Goal: Information Seeking & Learning: Check status

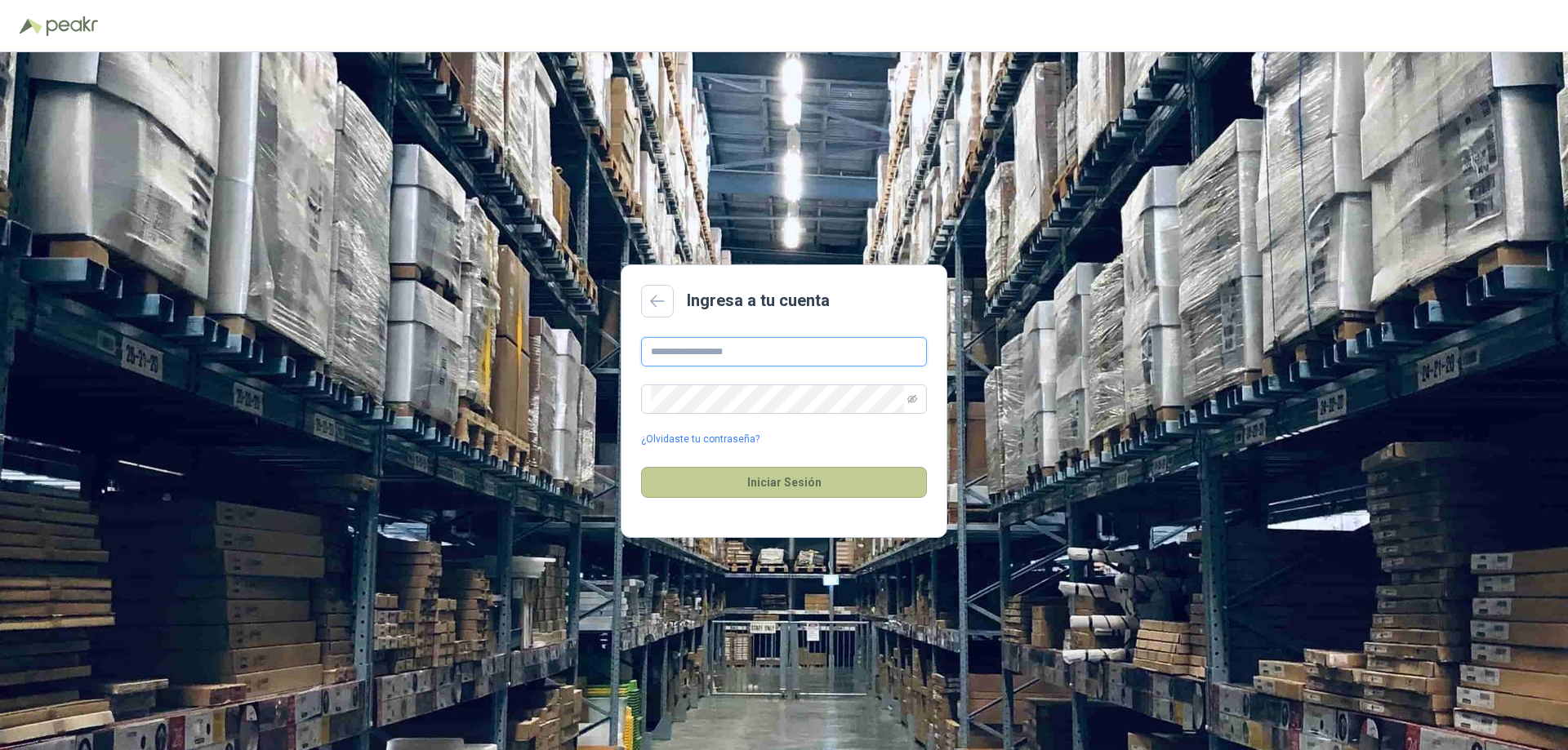
type input "**********"
click at [781, 482] on button "Iniciar Sesión" at bounding box center [784, 482] width 286 height 31
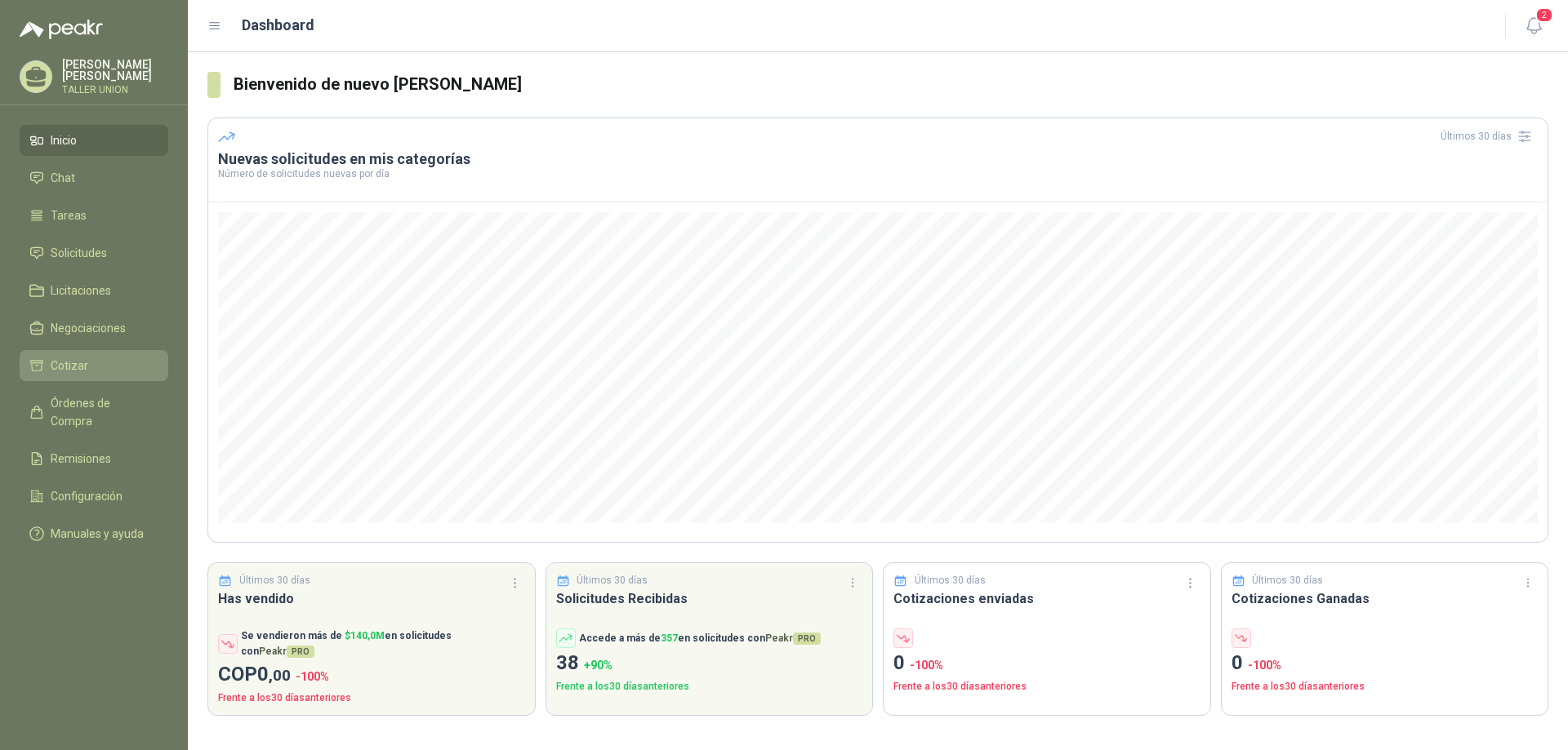
click at [74, 365] on span "Cotizar" at bounding box center [69, 365] width 37 height 18
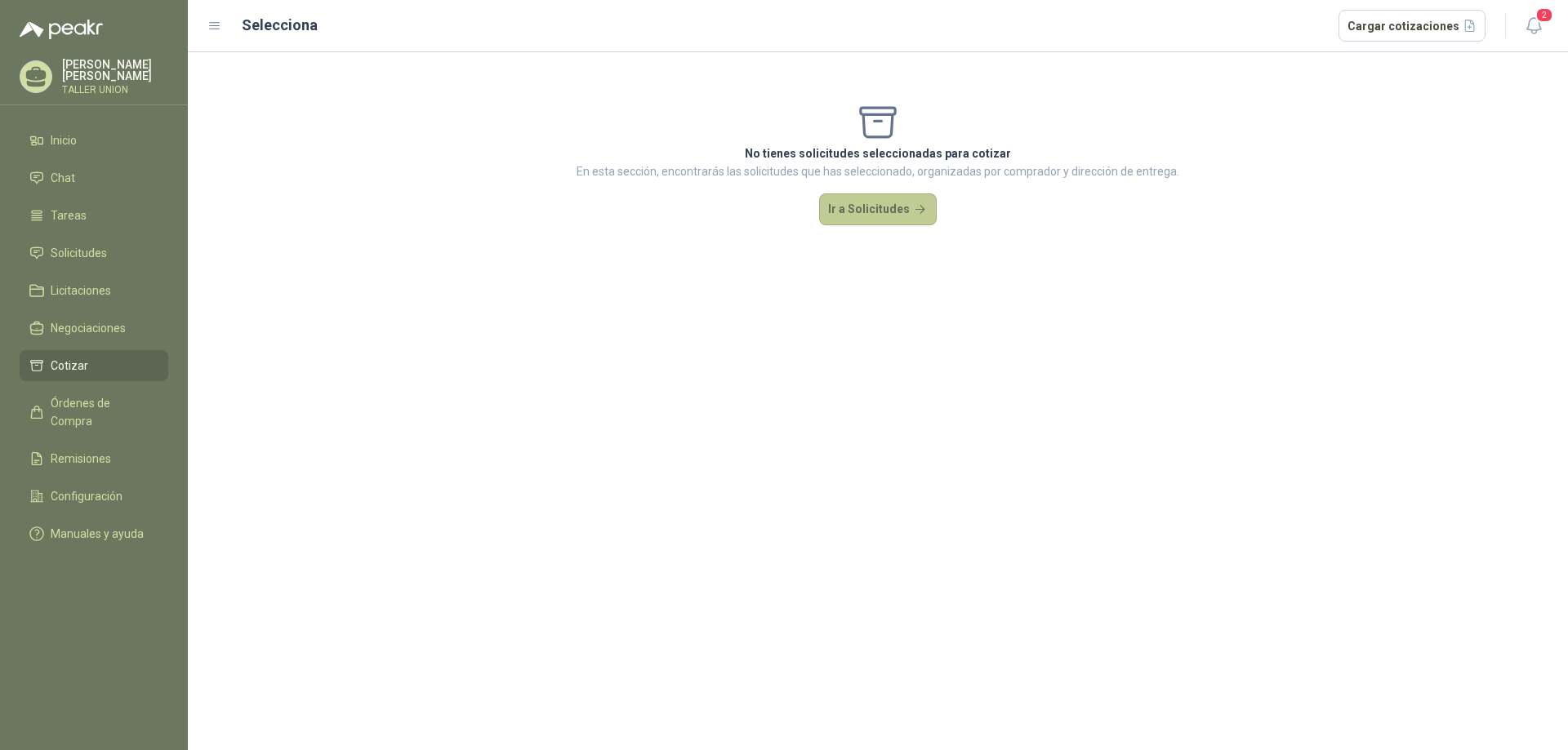
click at [881, 215] on button "Ir a Solicitudes" at bounding box center [877, 210] width 118 height 33
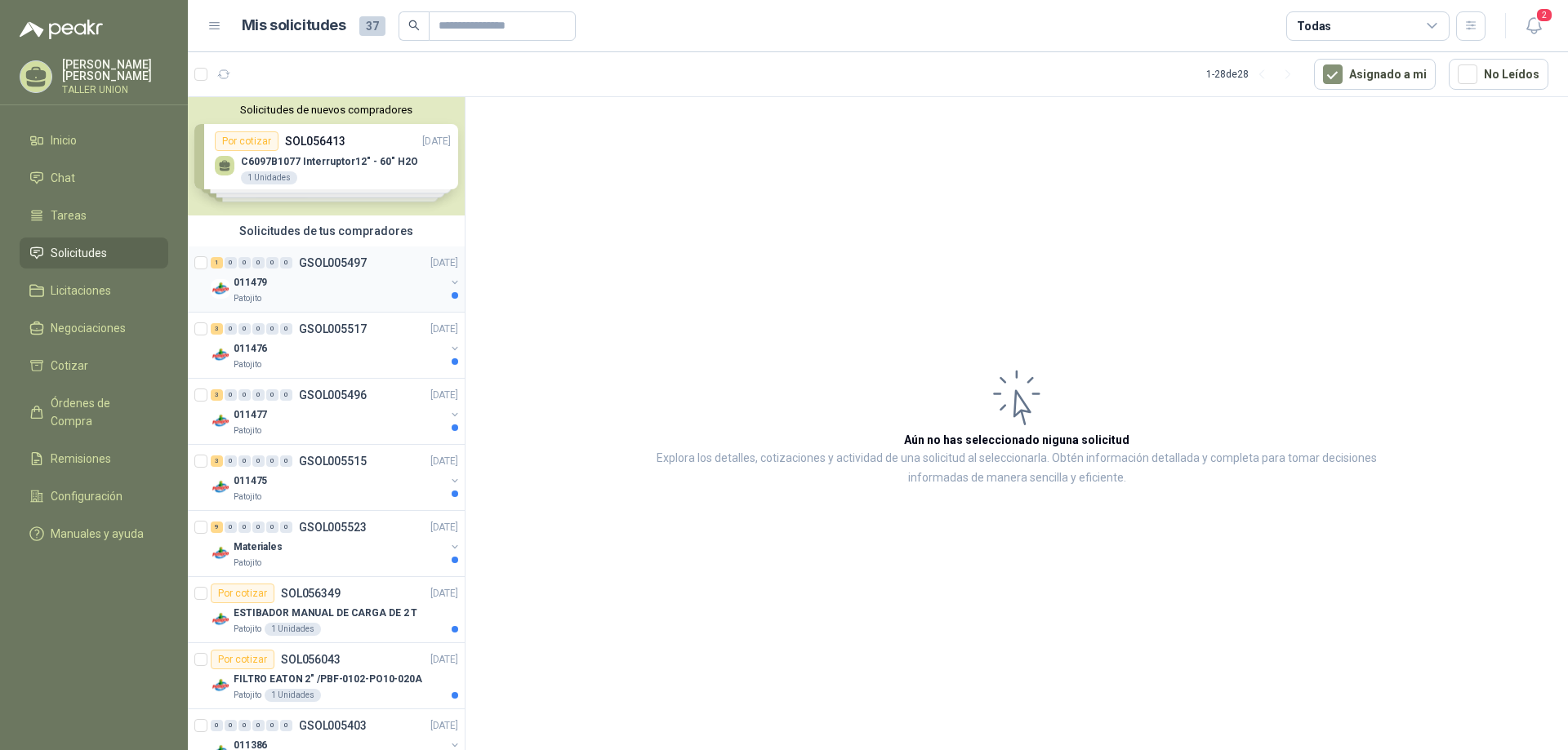
click at [342, 289] on div "011479" at bounding box center [339, 282] width 211 height 19
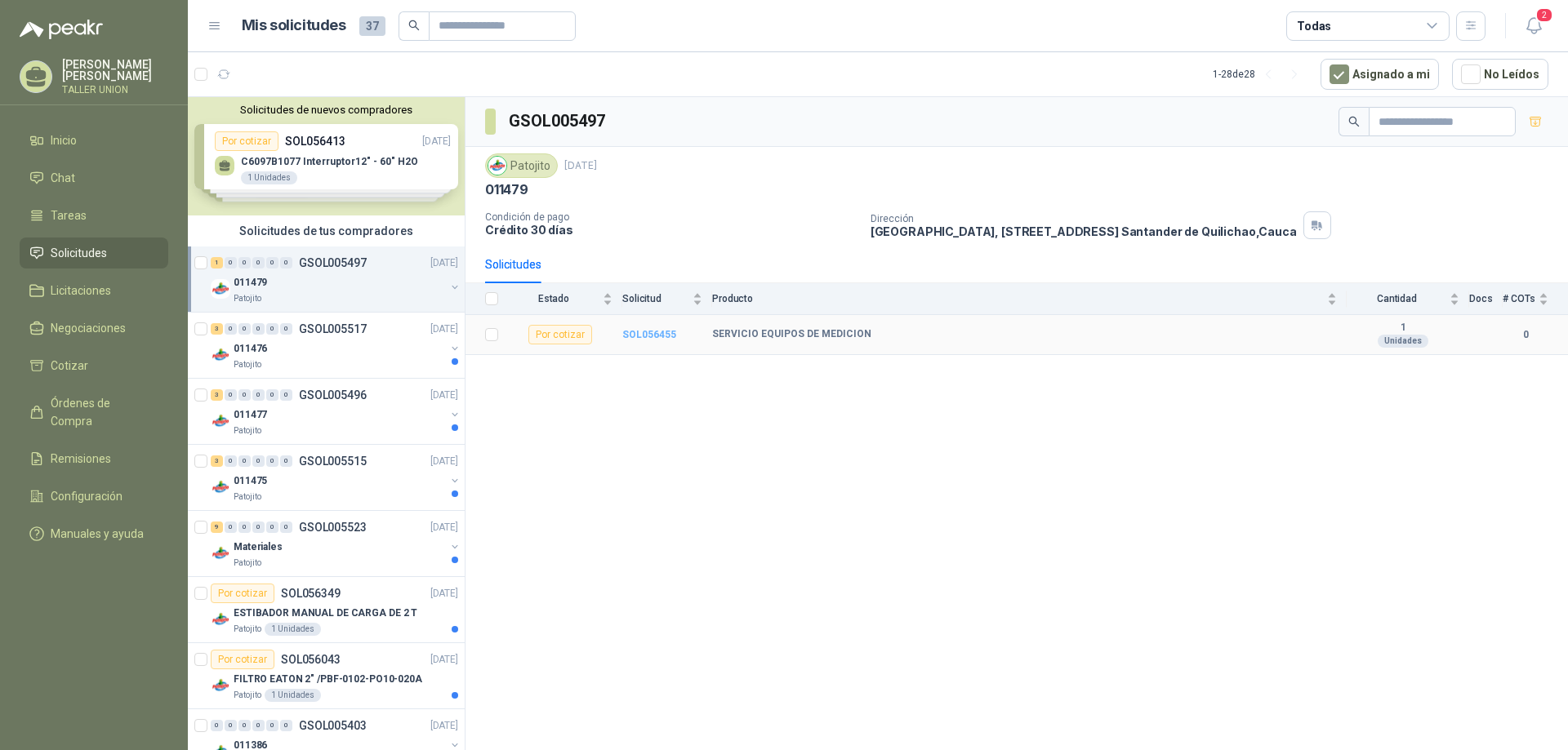
click at [646, 329] on b "SOL056455" at bounding box center [649, 335] width 54 height 11
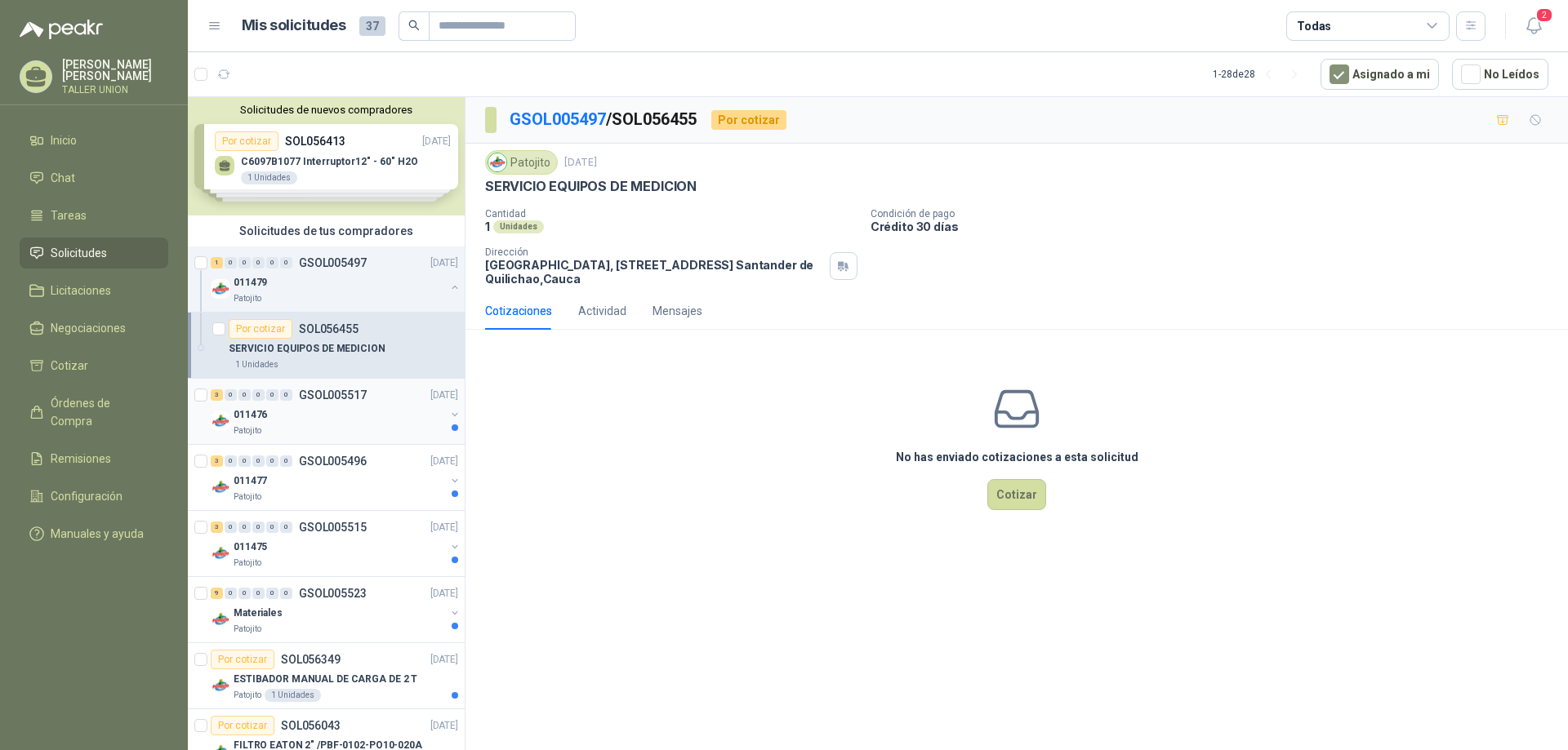
click at [375, 411] on div "011476" at bounding box center [339, 414] width 211 height 19
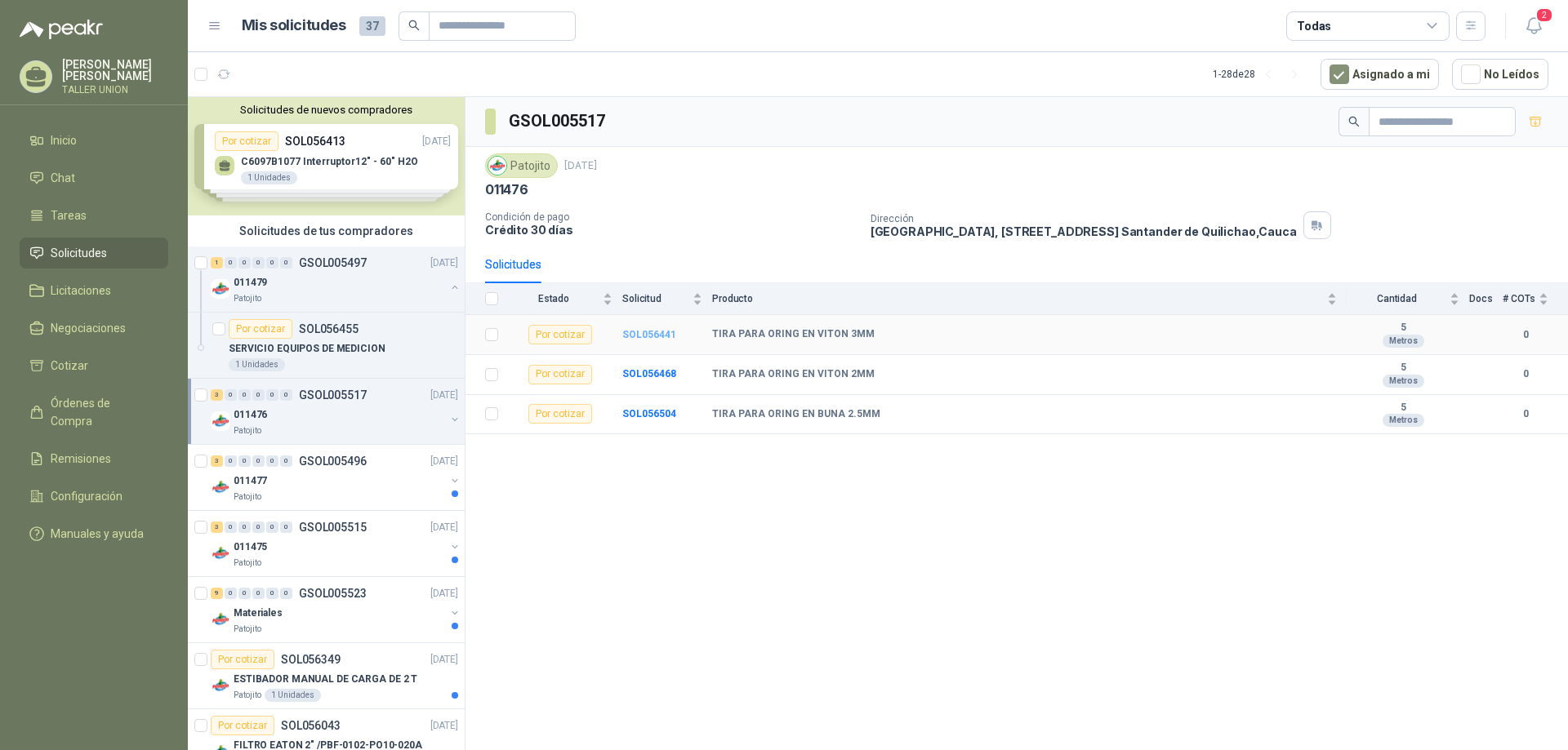
click at [629, 337] on b "SOL056441" at bounding box center [649, 335] width 54 height 11
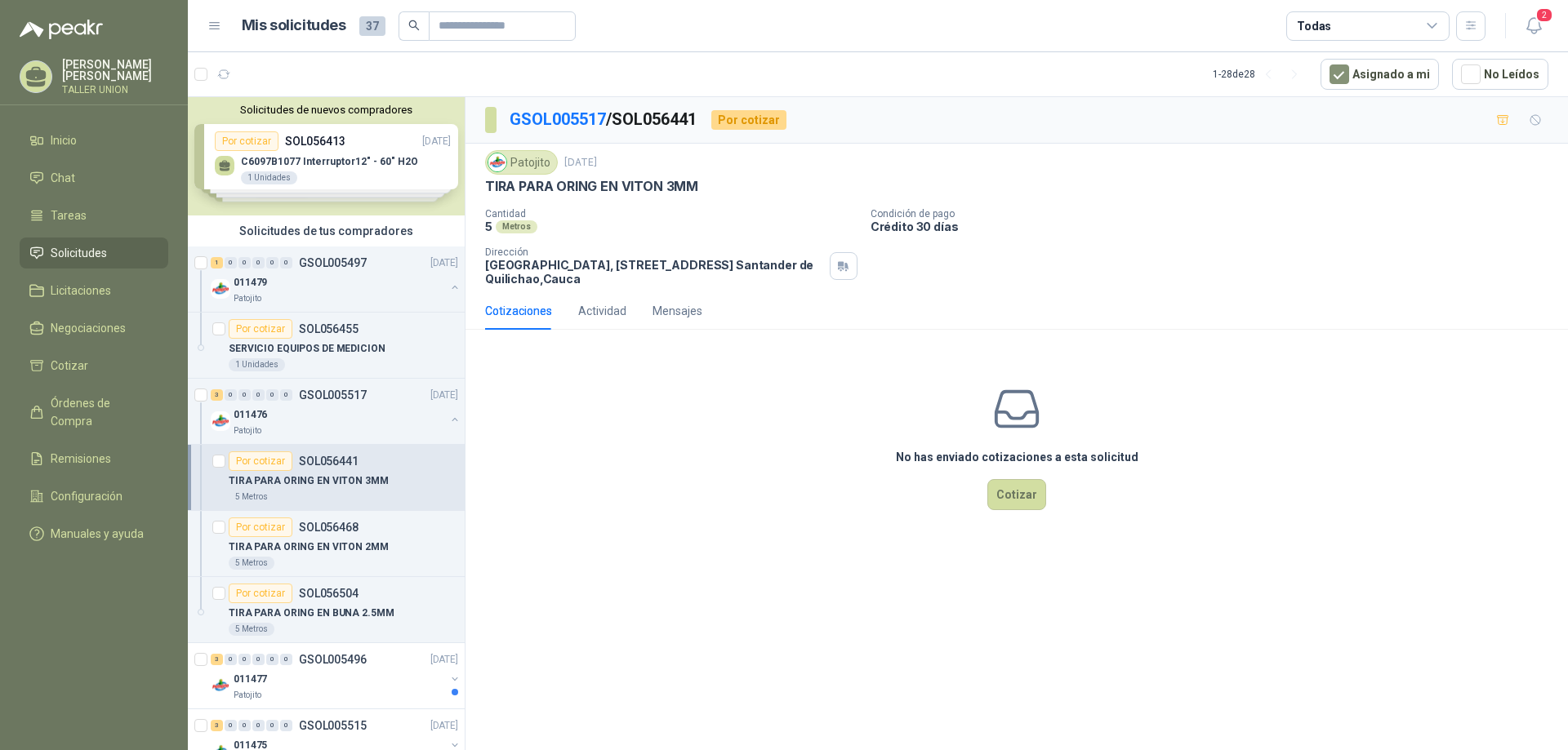
click at [359, 471] on div "Por cotizar SOL056441" at bounding box center [343, 461] width 230 height 19
click at [353, 389] on p "GSOL005517" at bounding box center [332, 395] width 68 height 11
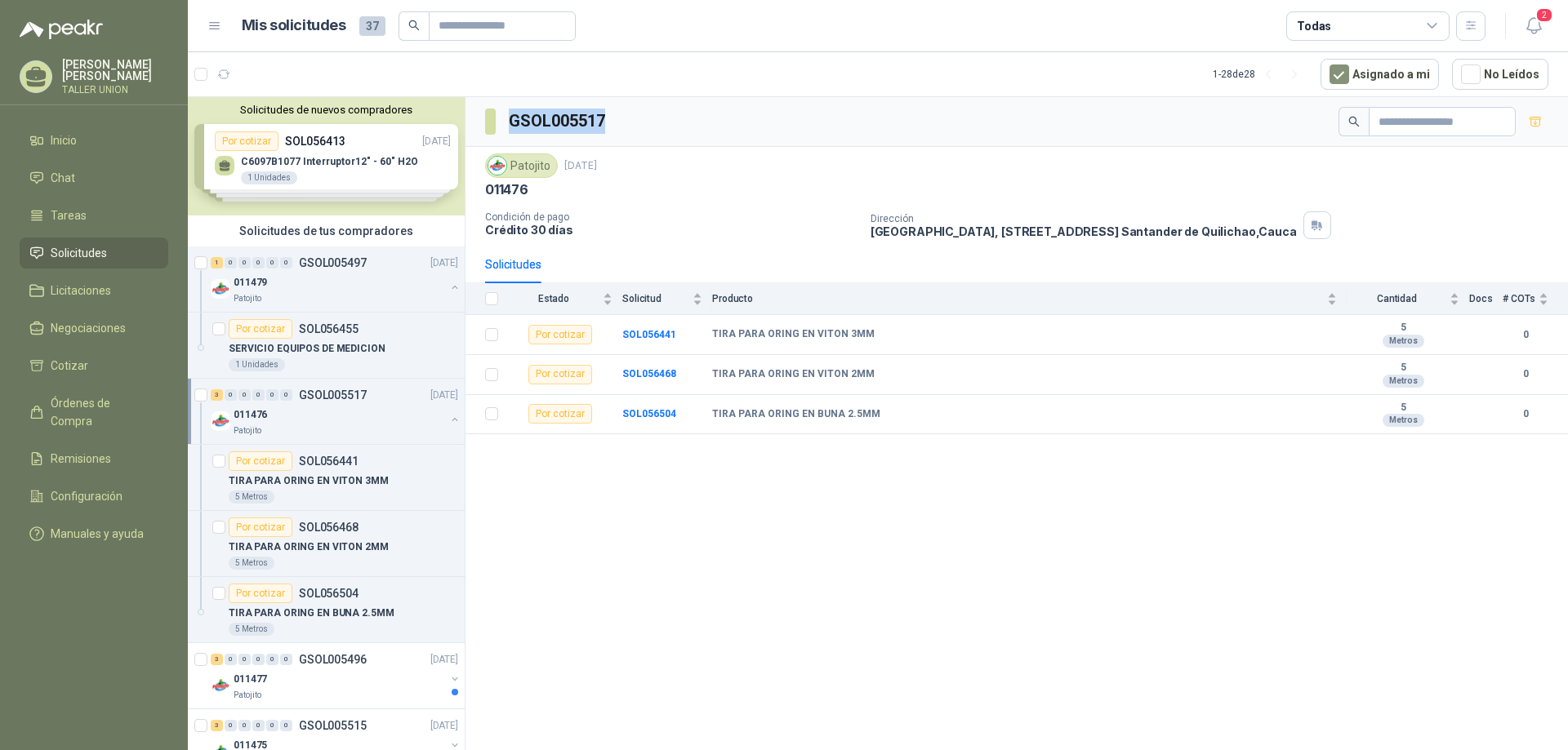
drag, startPoint x: 506, startPoint y: 120, endPoint x: 689, endPoint y: 128, distance: 183.2
click at [688, 126] on div "GSOL005517" at bounding box center [1016, 122] width 1102 height 50
copy h3 "GSOL005517"
drag, startPoint x: 872, startPoint y: 332, endPoint x: 715, endPoint y: 334, distance: 157.0
click at [715, 334] on div "TIRA PARA ORING EN VITON 3MM" at bounding box center [1024, 335] width 625 height 13
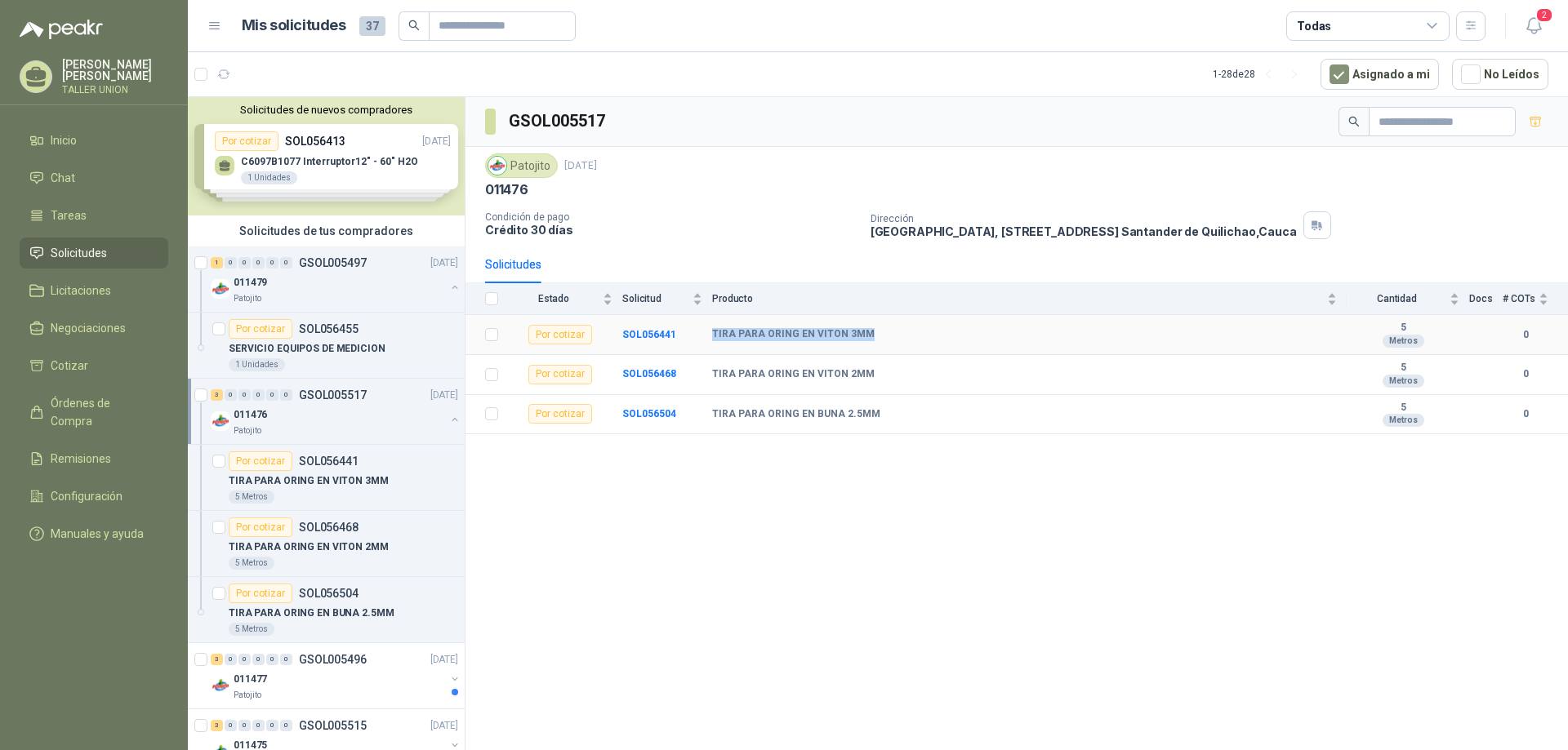
copy b "TIRA PARA ORING EN VITON 3MM"
drag, startPoint x: 710, startPoint y: 370, endPoint x: 872, endPoint y: 379, distance: 162.2
click at [872, 379] on tr "Por cotizar SOL056468 TIRA PARA ORING EN VITON 2MM 5 Metros 0" at bounding box center [1016, 375] width 1102 height 40
copy tr "TIRA PARA ORING EN VITON 2MM"
drag, startPoint x: 710, startPoint y: 412, endPoint x: 903, endPoint y: 412, distance: 193.0
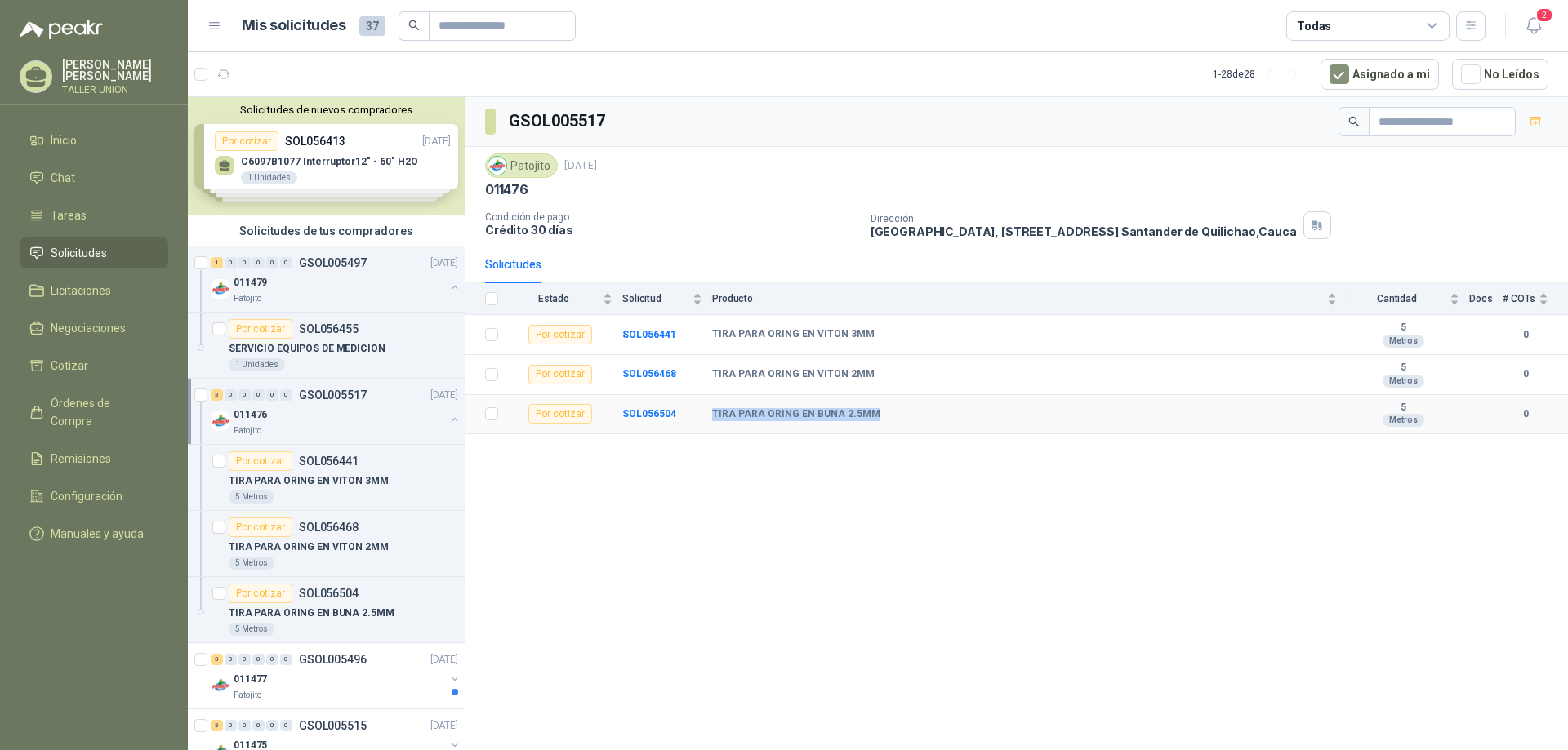
click at [903, 412] on tr "Por cotizar SOL056504 TIRA PARA ORING EN BUNA 2.5MM 5 Metros 0" at bounding box center [1016, 415] width 1102 height 40
copy tr "TIRA PARA ORING EN BUNA 2.5MM"
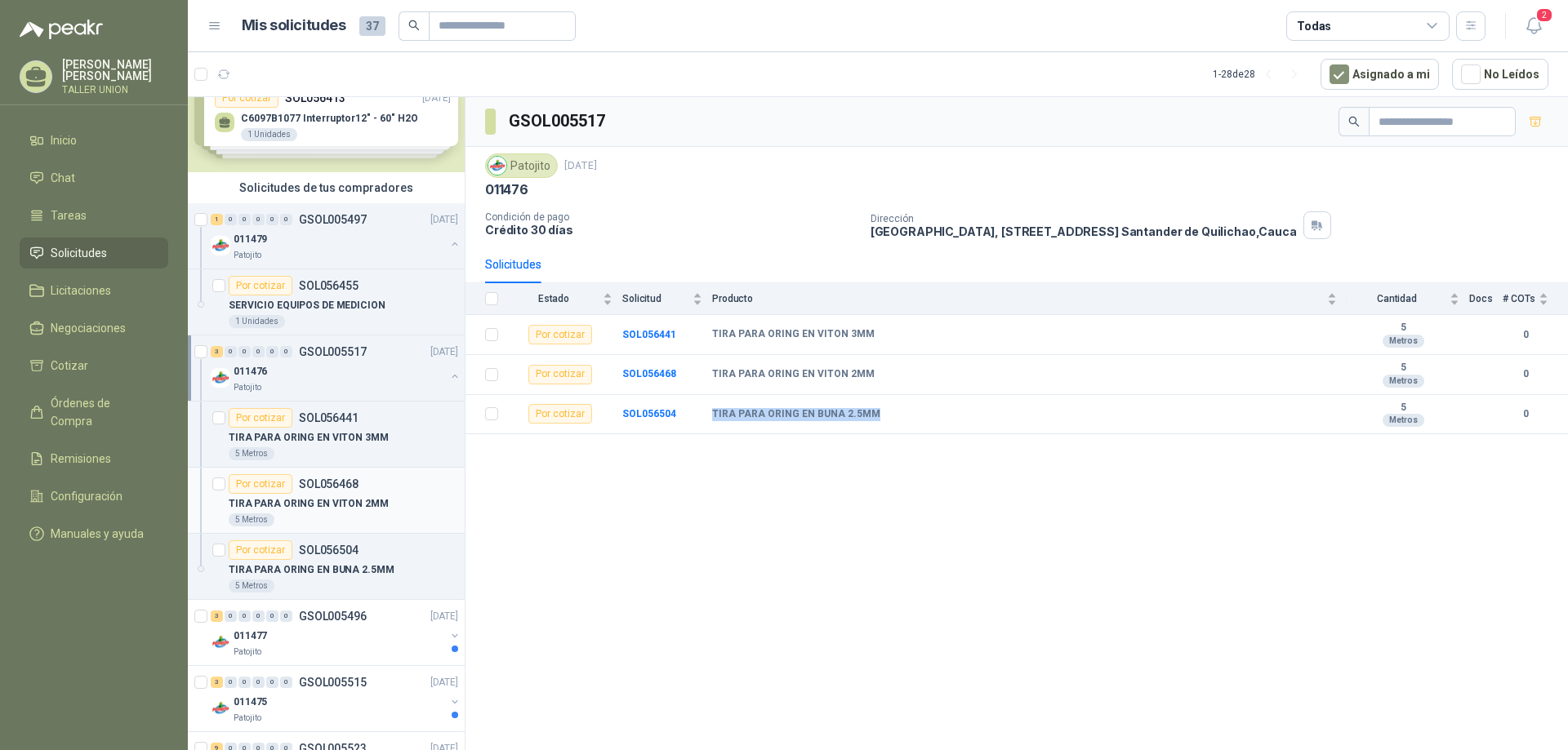
scroll to position [81, 0]
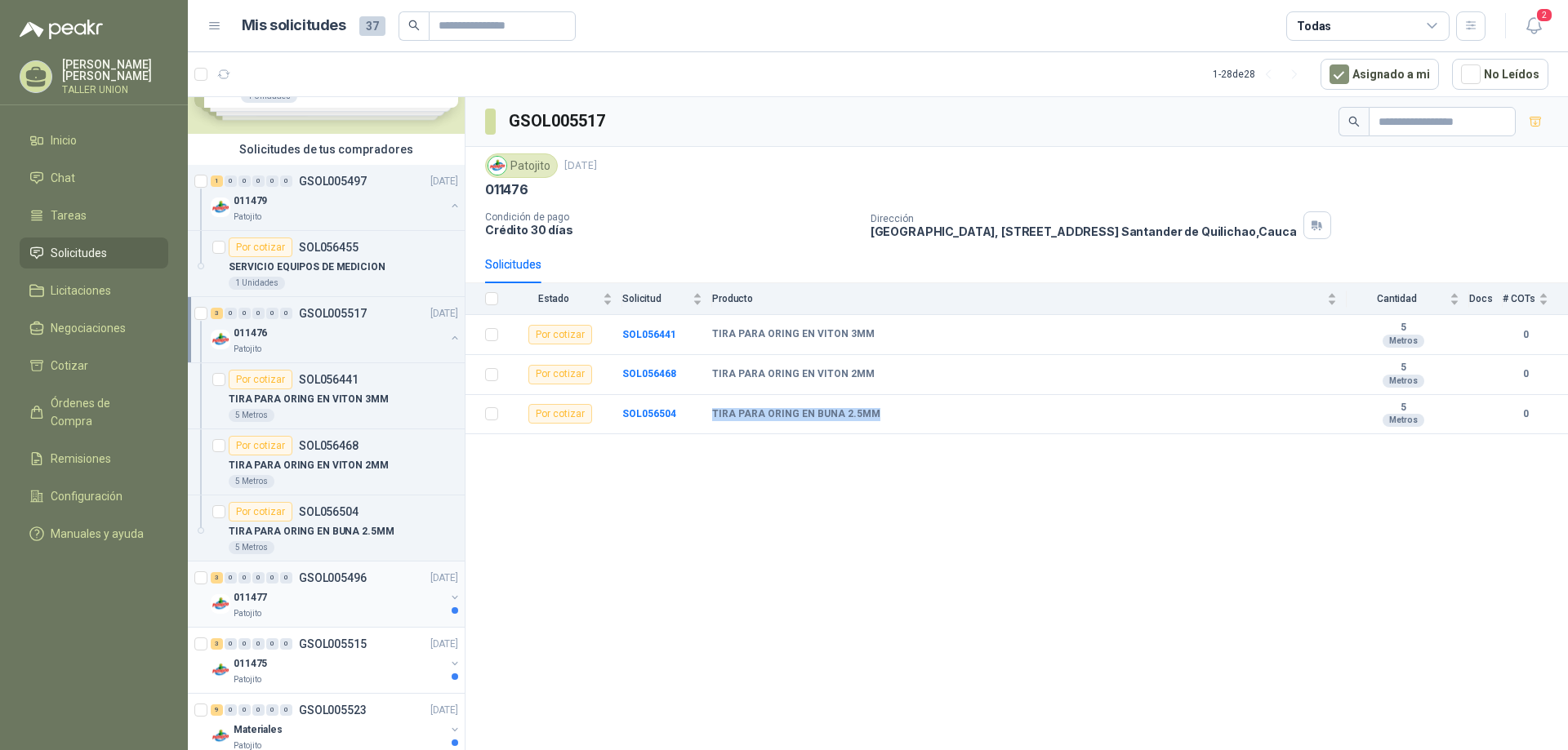
click at [353, 605] on div "011477" at bounding box center [339, 597] width 211 height 19
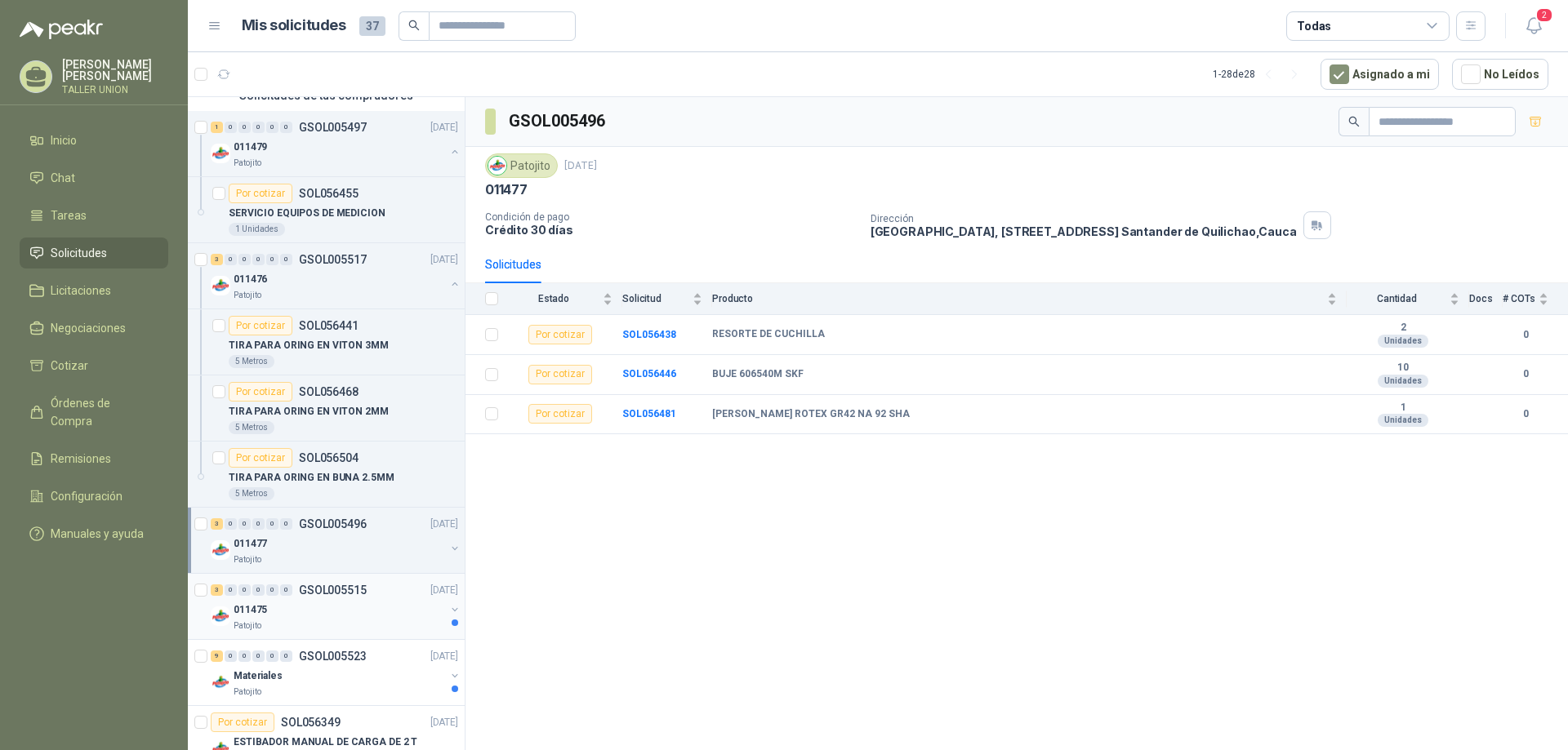
scroll to position [245, 0]
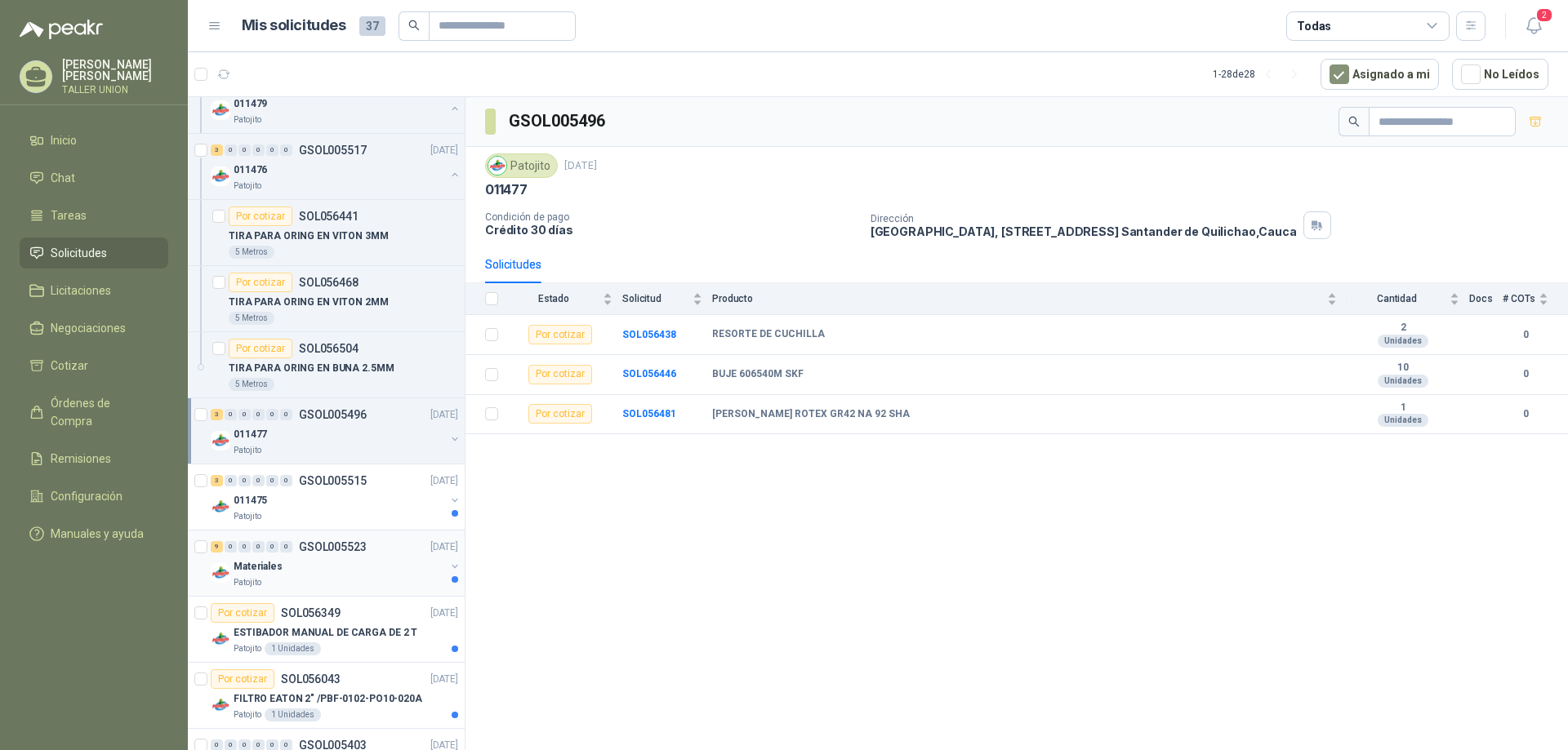
click at [327, 573] on div "Materiales" at bounding box center [339, 566] width 211 height 19
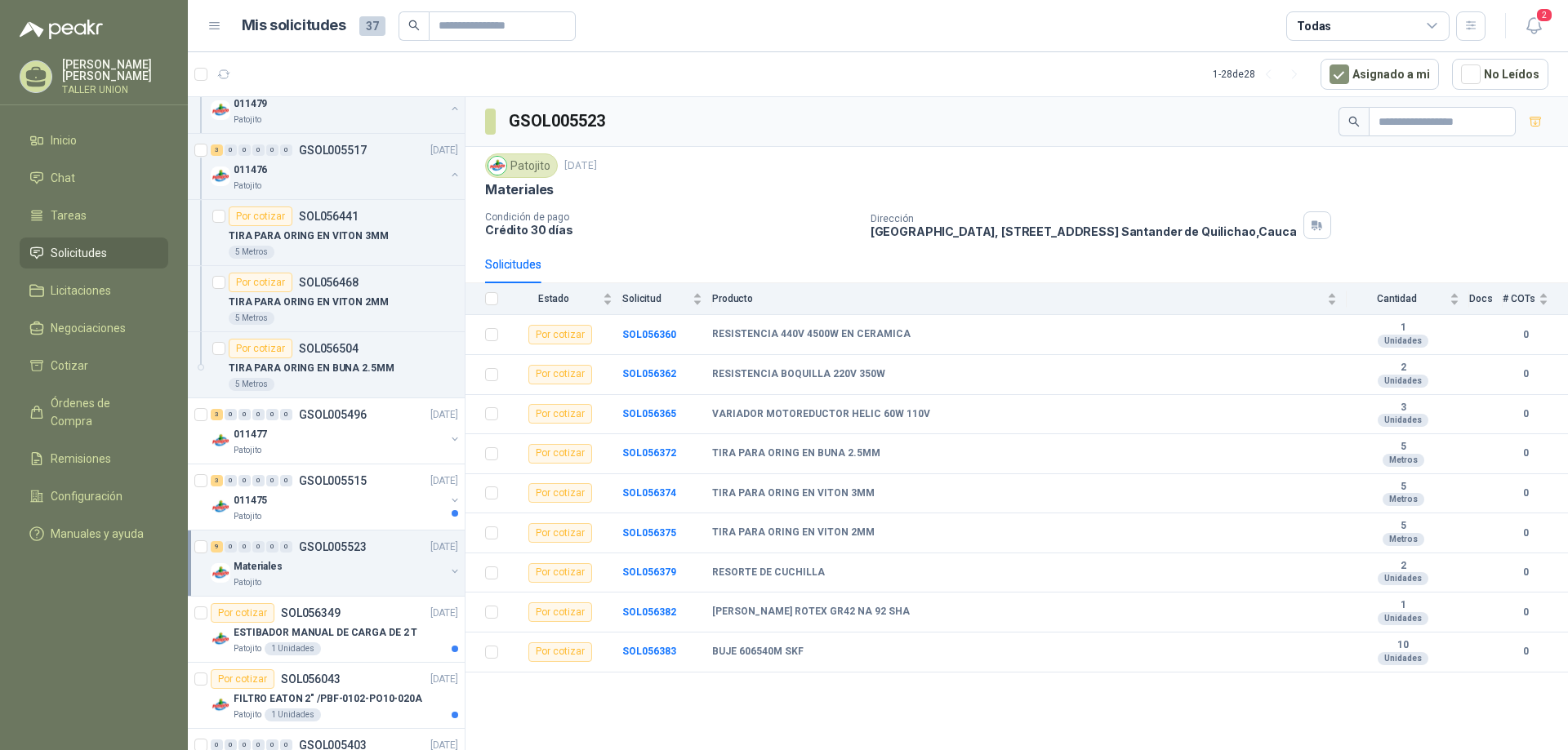
scroll to position [326, 0]
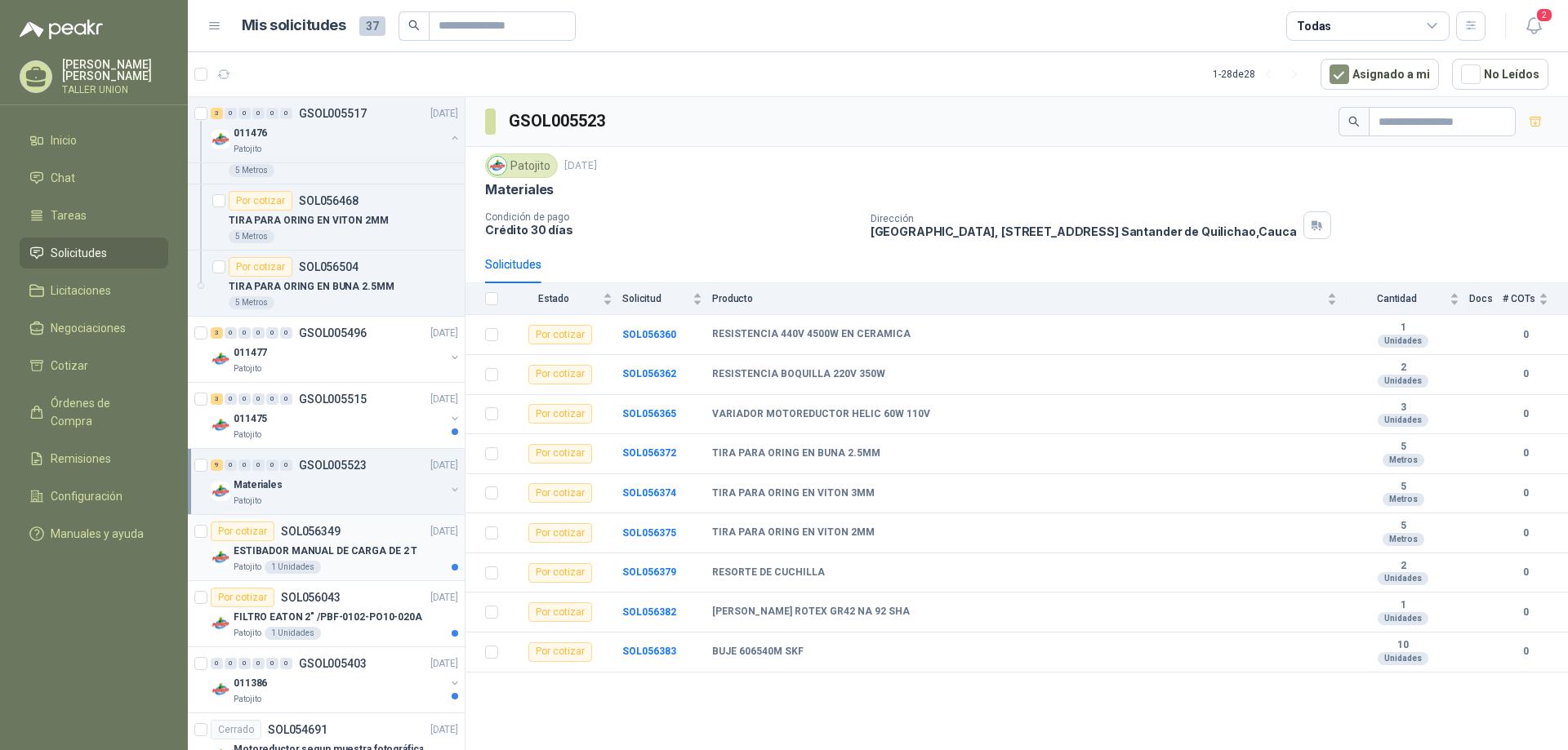
click at [357, 535] on div "Por cotizar SOL056349 [DATE]" at bounding box center [334, 531] width 248 height 19
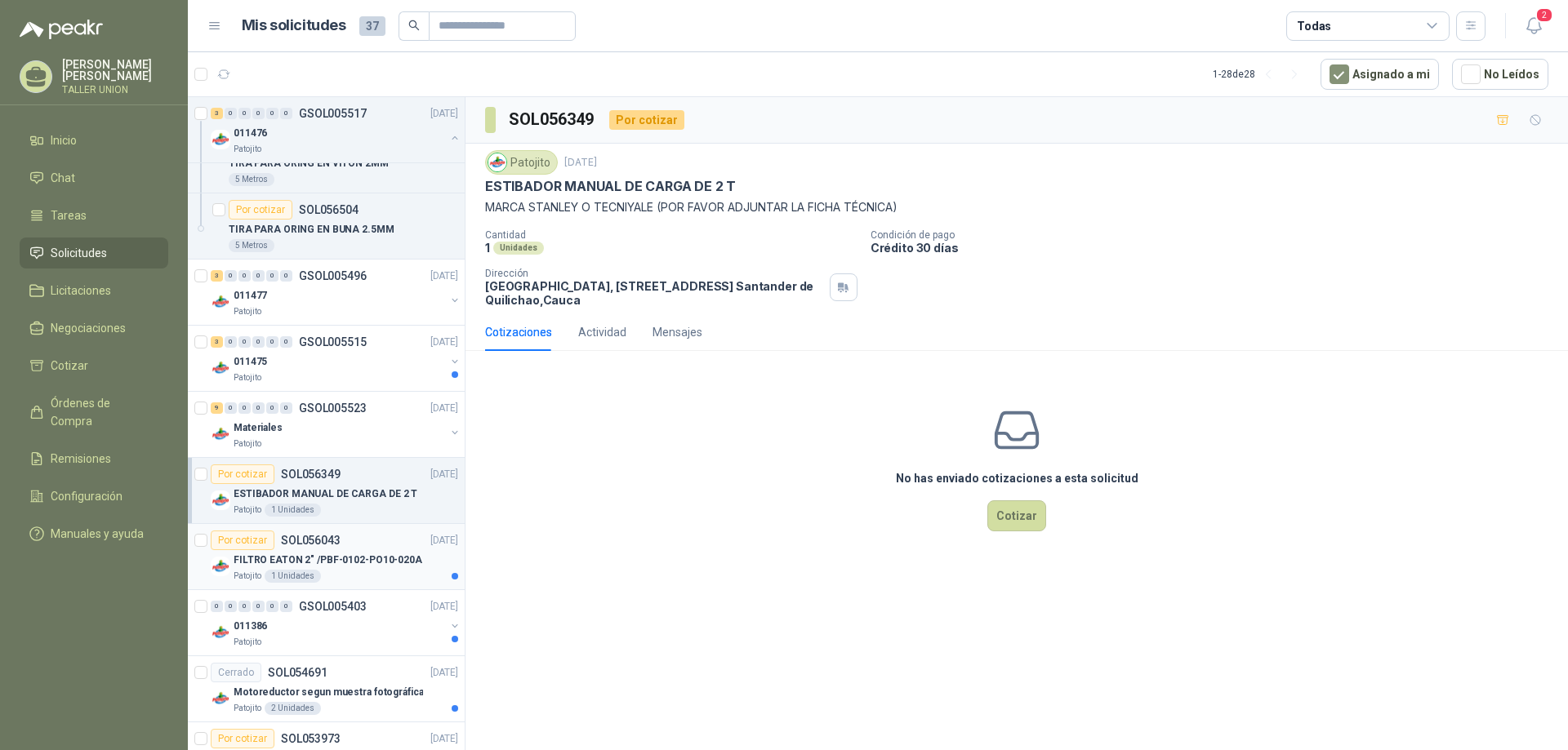
scroll to position [408, 0]
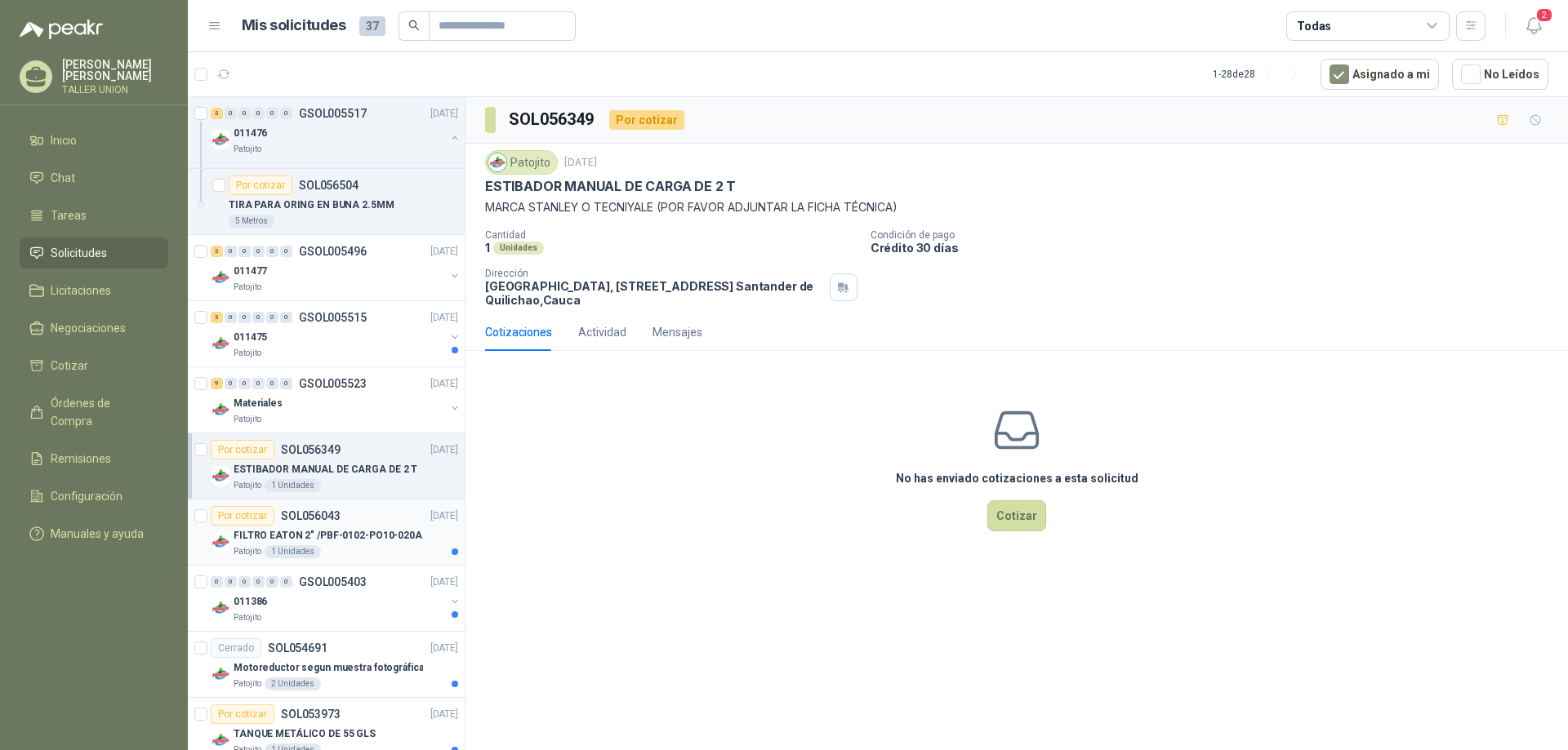
click at [364, 549] on div "Patojito 1 Unidades" at bounding box center [345, 552] width 225 height 13
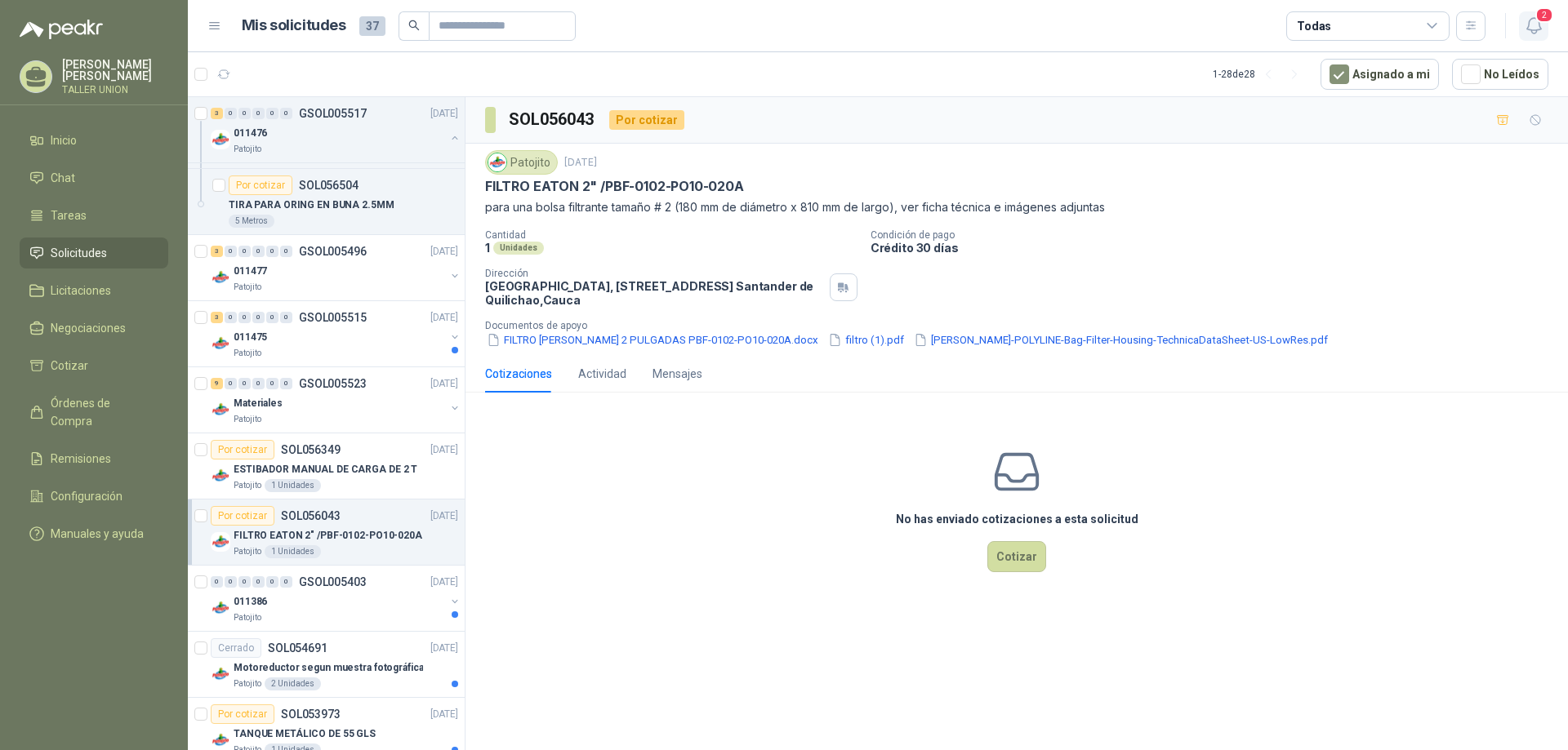
click at [1533, 31] on icon "button" at bounding box center [1533, 26] width 14 height 15
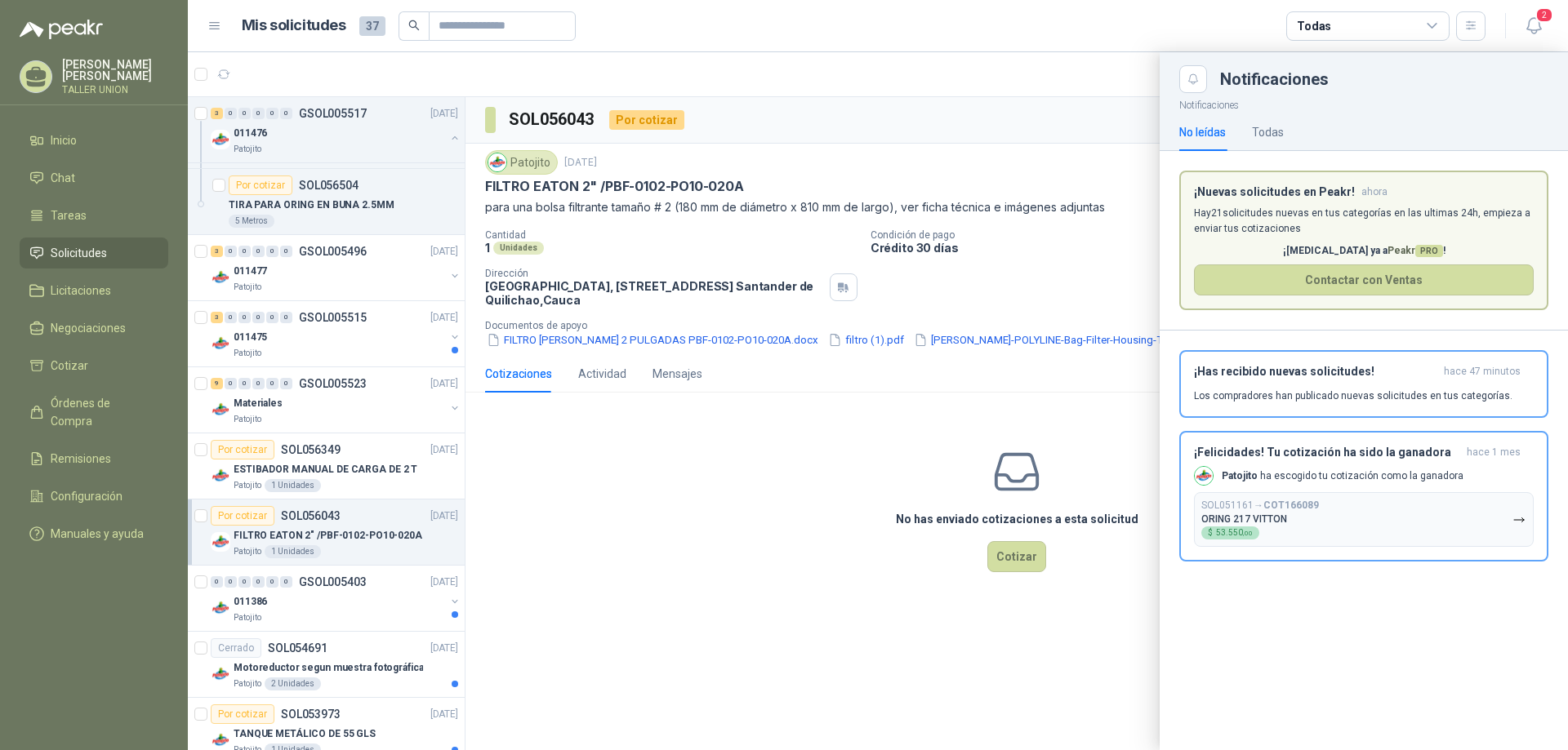
click at [55, 73] on div "[PERSON_NAME] TALLER UNION" at bounding box center [93, 77] width 148 height 36
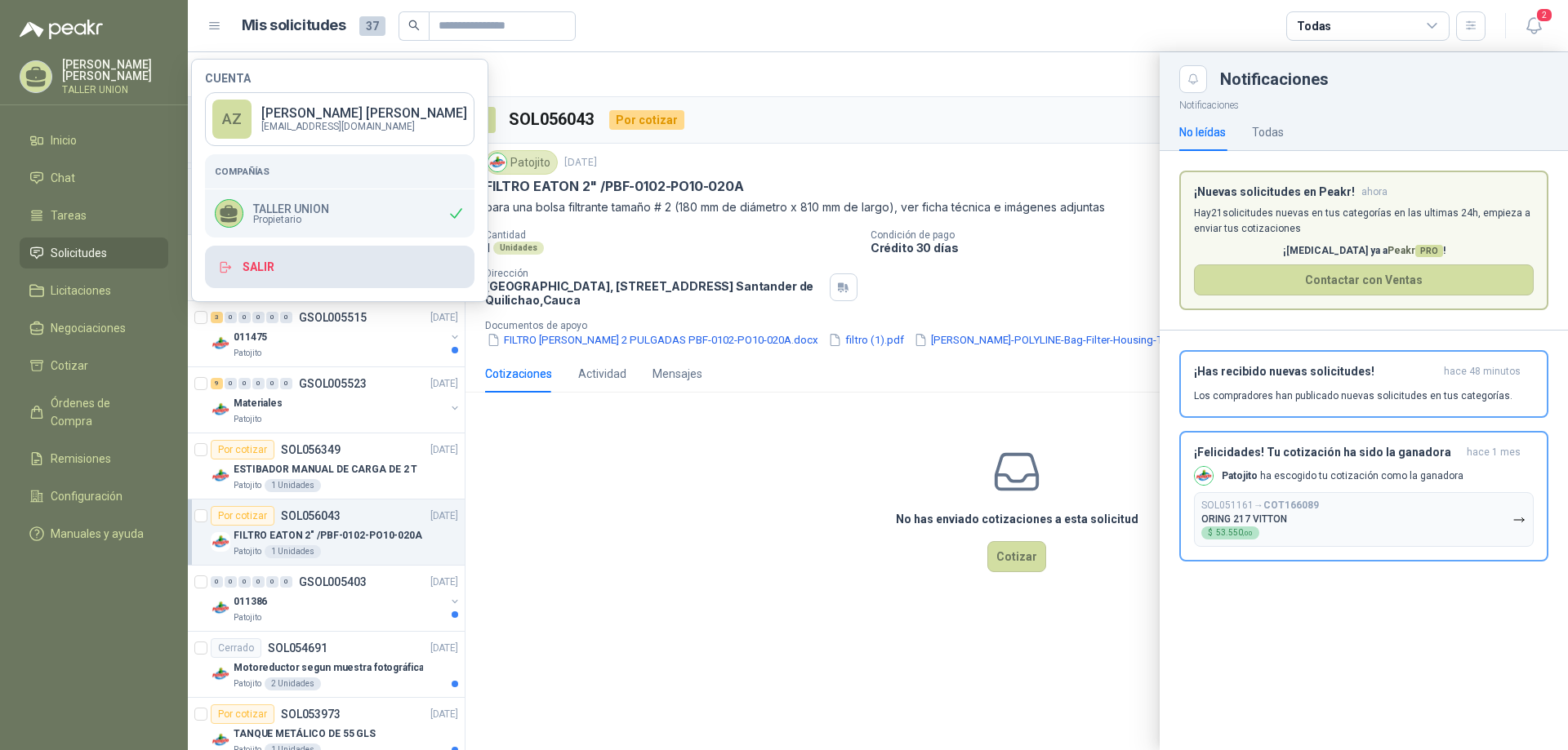
click at [287, 271] on button "Salir" at bounding box center [340, 267] width 270 height 42
